Goal: Transaction & Acquisition: Download file/media

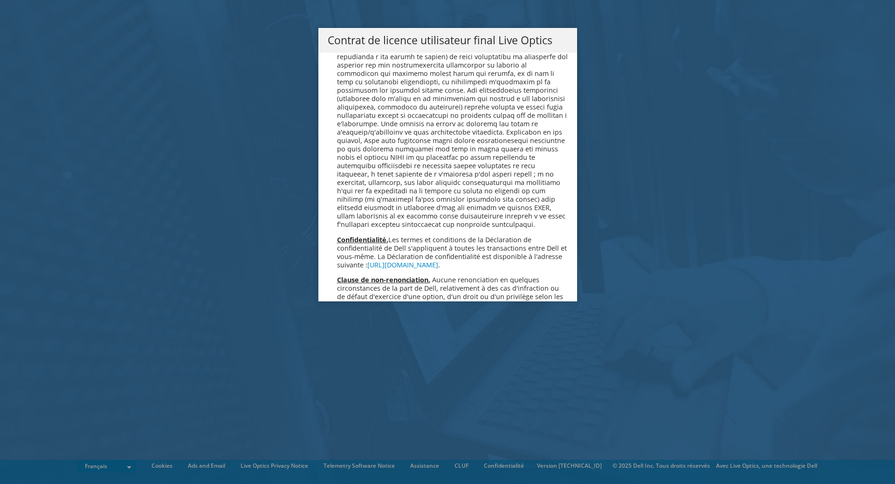
scroll to position [4120, 0]
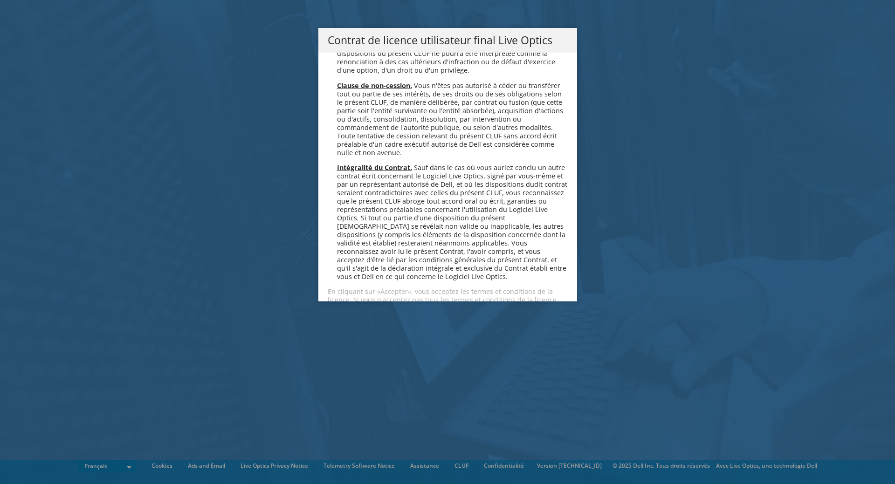
click at [354, 322] on link "Accepter" at bounding box center [355, 333] width 55 height 22
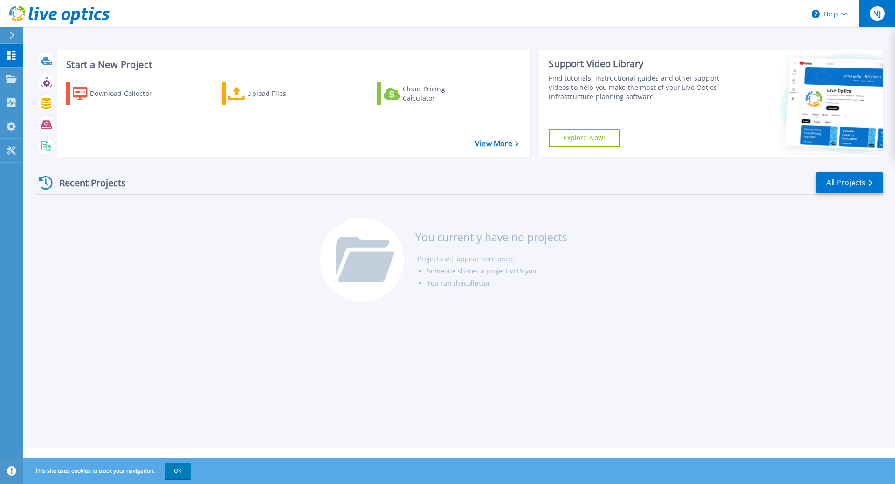
click at [884, 17] on div "NJ" at bounding box center [877, 13] width 15 height 15
click at [11, 81] on icon at bounding box center [11, 79] width 11 height 8
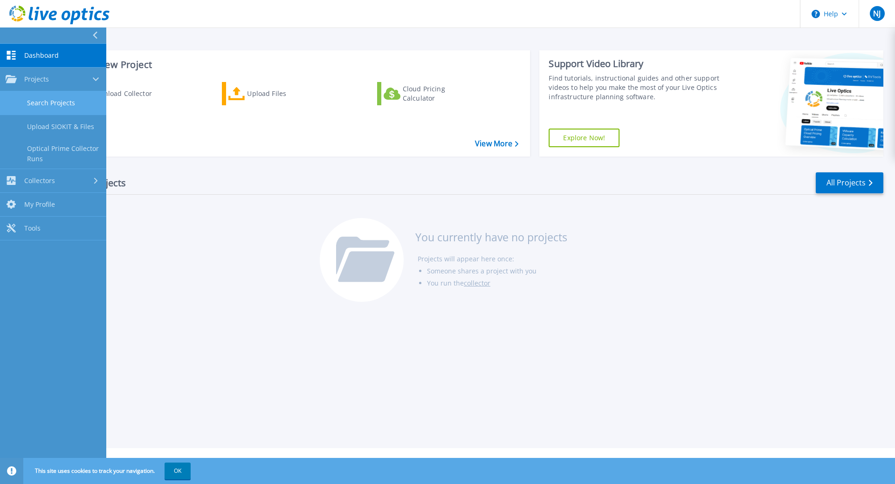
click at [46, 105] on link "Search Projects" at bounding box center [53, 103] width 106 height 24
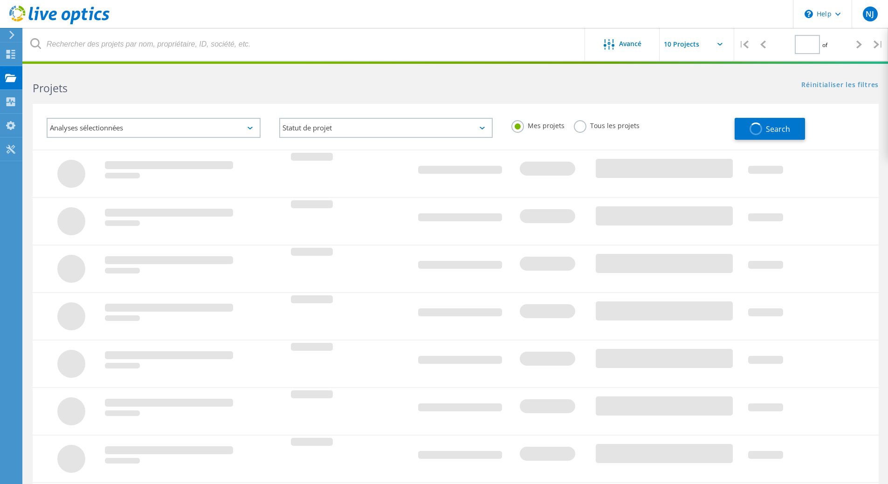
type input "1"
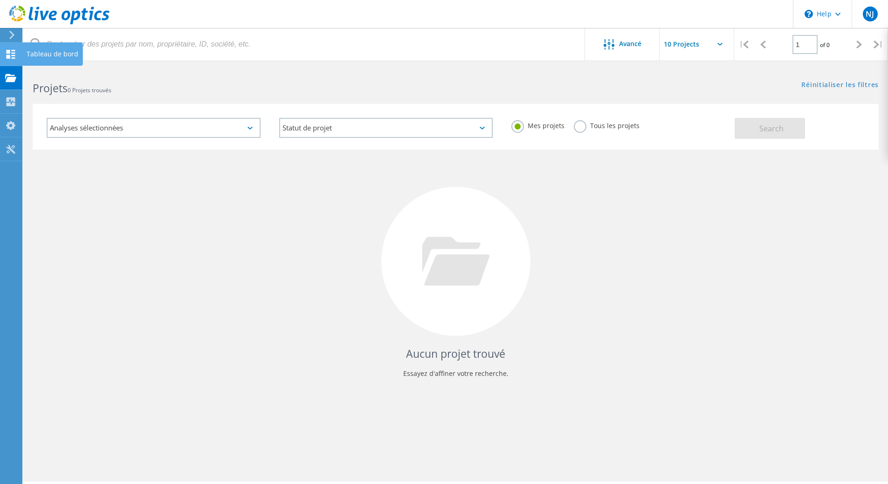
click at [15, 55] on icon at bounding box center [10, 54] width 11 height 9
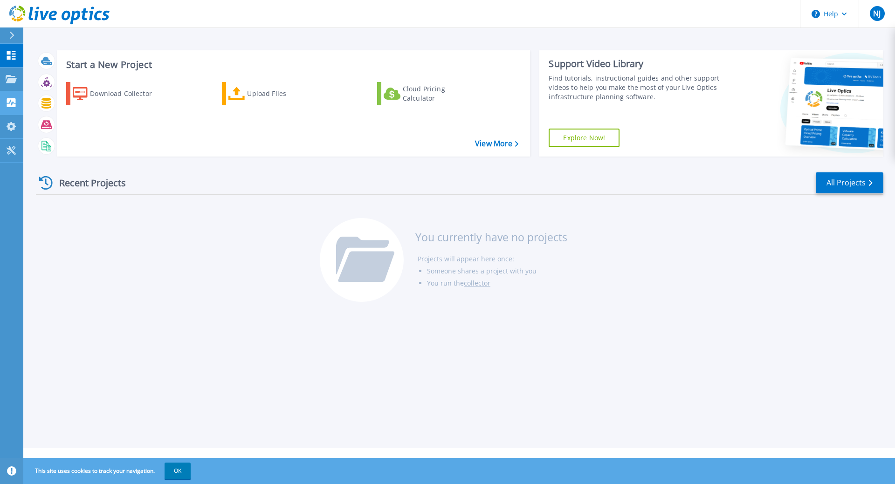
click at [8, 105] on icon at bounding box center [11, 102] width 9 height 9
click at [157, 228] on div "Recent Projects All Projects You currently have no projects Projects will appea…" at bounding box center [459, 237] width 847 height 147
click at [113, 93] on div "Download Collector" at bounding box center [127, 93] width 75 height 19
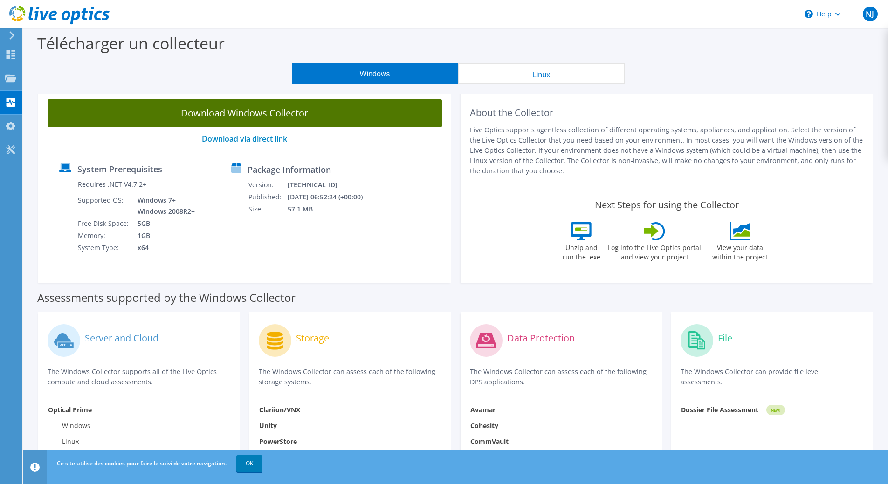
click at [230, 112] on link "Download Windows Collector" at bounding box center [245, 113] width 394 height 28
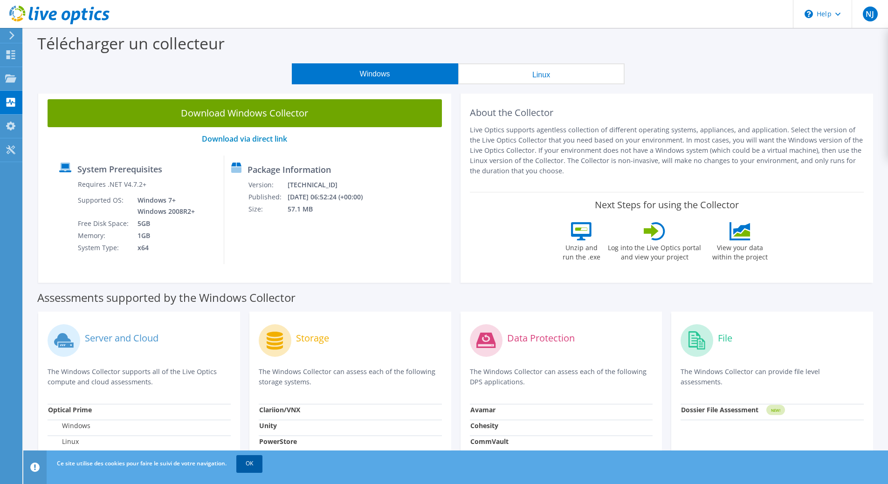
click at [248, 466] on link "OK" at bounding box center [249, 463] width 26 height 17
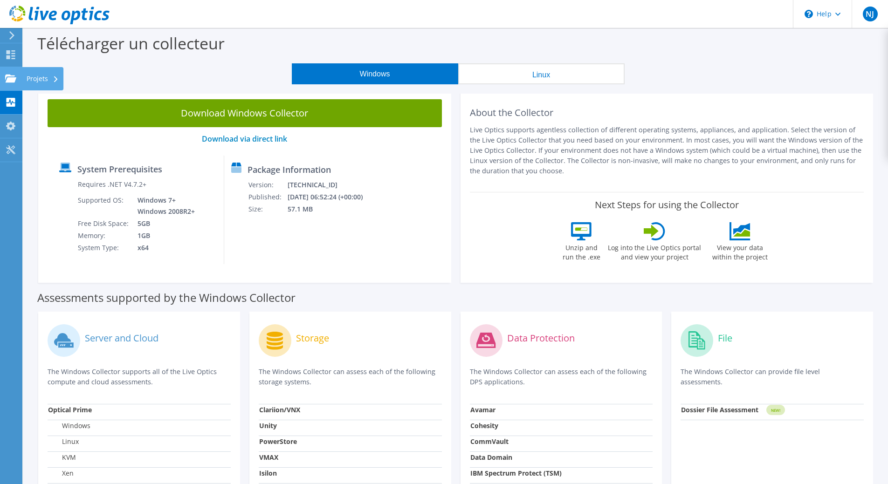
click at [12, 82] on use at bounding box center [10, 78] width 11 height 8
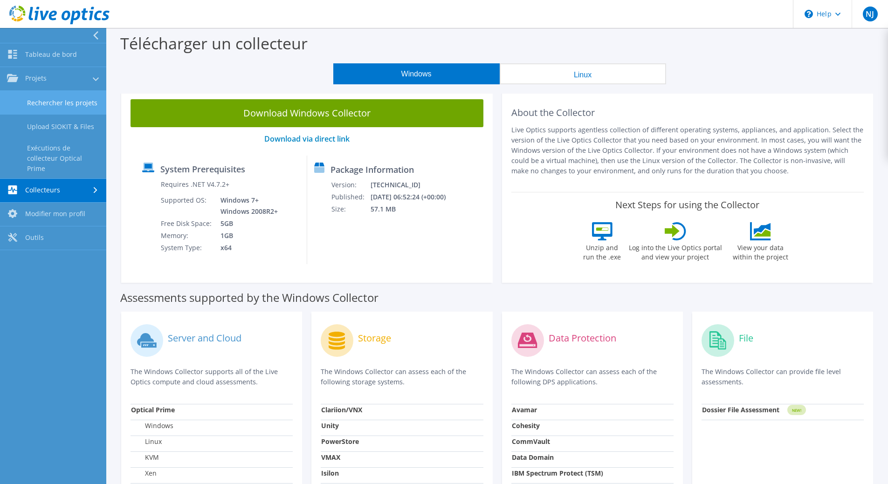
click at [52, 99] on link "Rechercher les projets" at bounding box center [53, 103] width 106 height 24
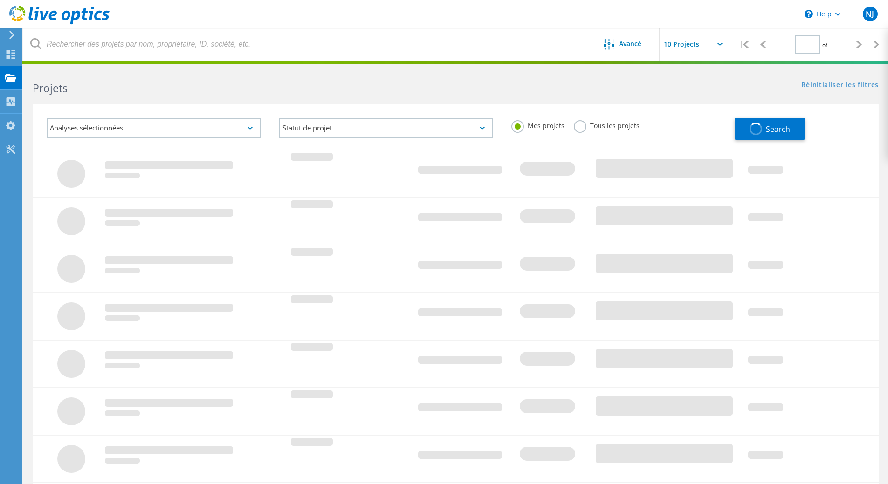
type input "1"
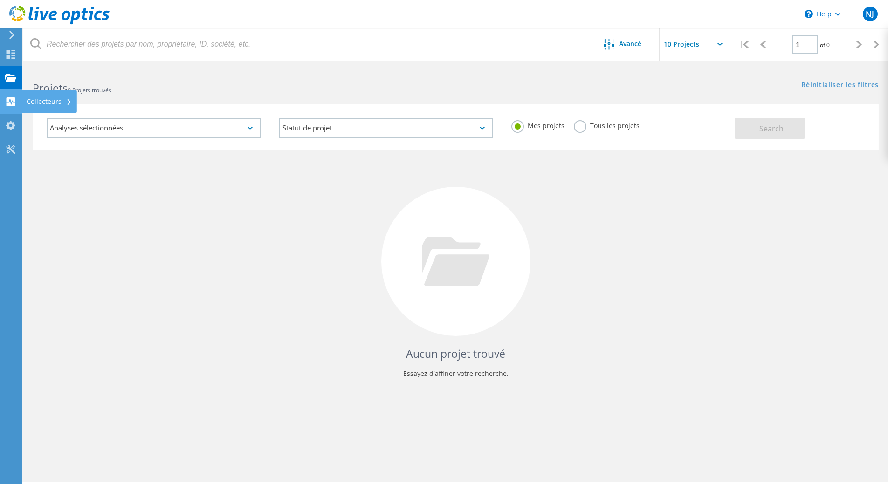
click at [7, 102] on icon at bounding box center [10, 101] width 11 height 9
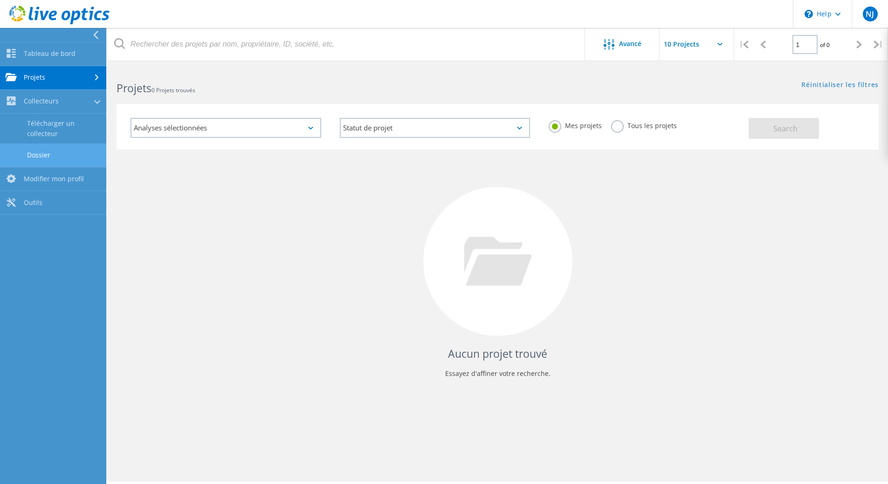
click at [38, 157] on link "Dossier" at bounding box center [53, 156] width 106 height 24
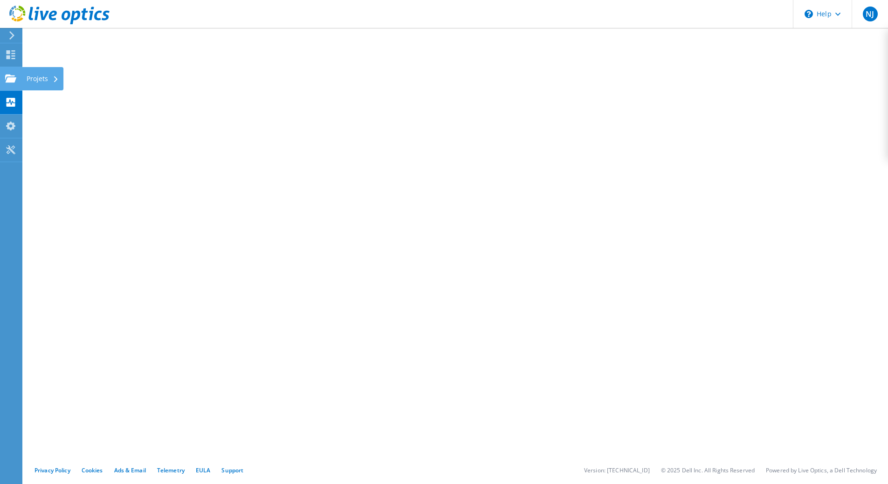
click at [7, 81] on use at bounding box center [10, 78] width 11 height 8
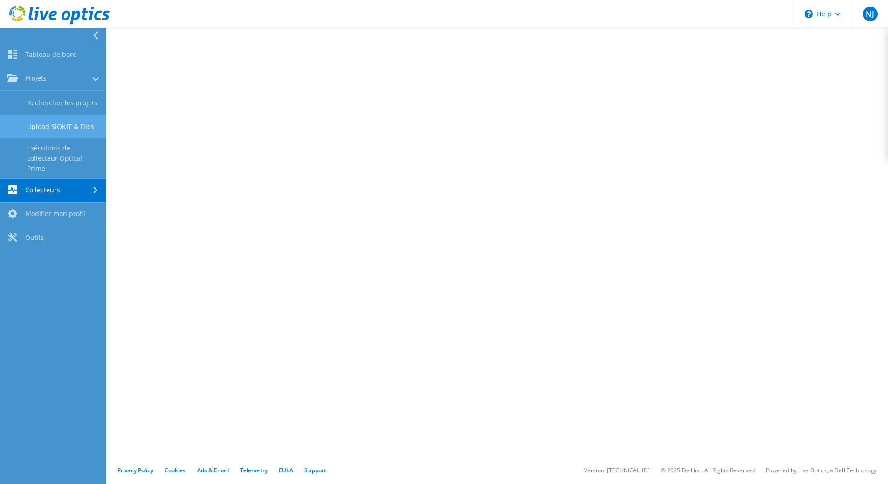
click at [46, 129] on link "Upload SIOKIT & Files" at bounding box center [53, 127] width 106 height 24
